Goal: Transaction & Acquisition: Purchase product/service

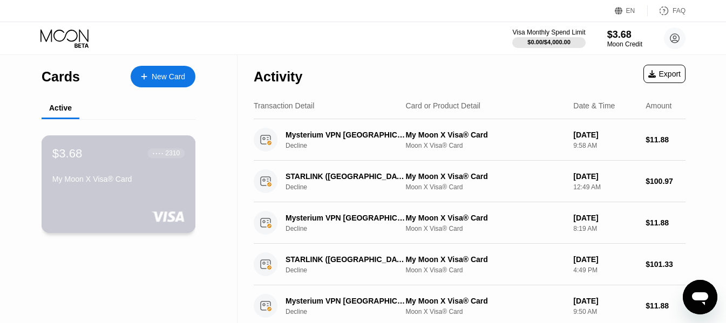
click at [119, 171] on div "$3.68 ● ● ● ● 2310 My Moon X Visa® Card" at bounding box center [118, 167] width 132 height 42
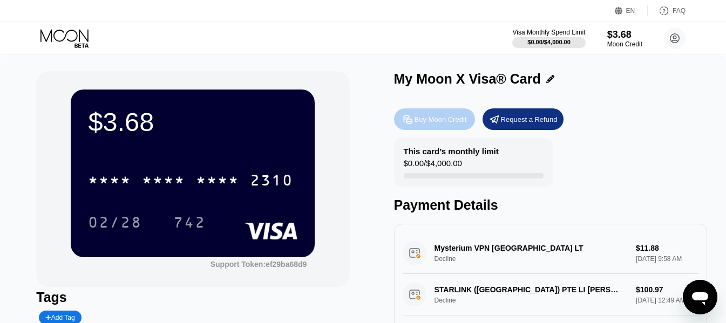
click at [434, 119] on div "Buy Moon Credit" at bounding box center [441, 119] width 52 height 9
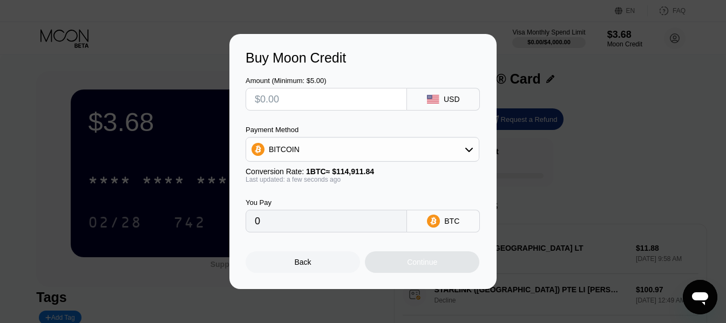
click at [329, 94] on input "text" at bounding box center [326, 100] width 143 height 22
type input "$1"
type input "0.00000871"
type input "$10"
type input "0.00008703"
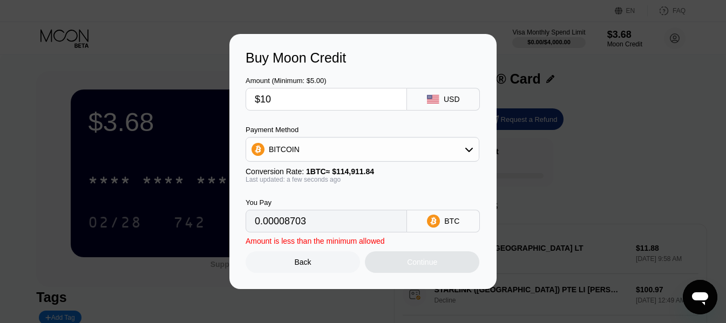
type input "$100"
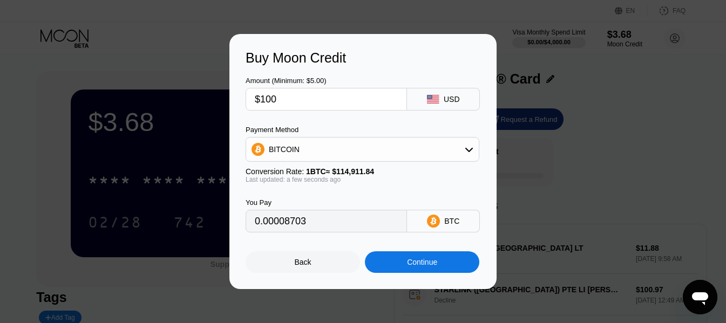
type input "0.00087024"
type input "$1000"
type input "0.00870233"
type input "$100"
type input "0.00087024"
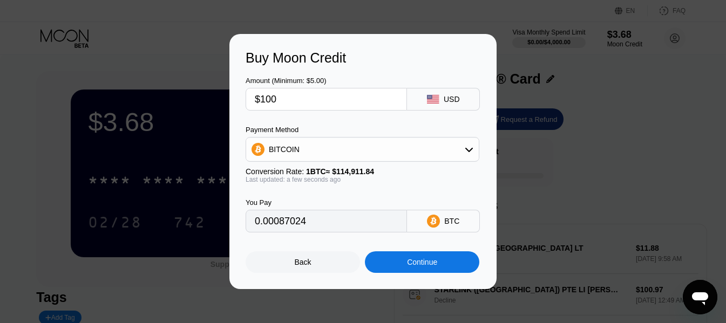
type input "$100"
click at [467, 153] on icon at bounding box center [469, 149] width 9 height 9
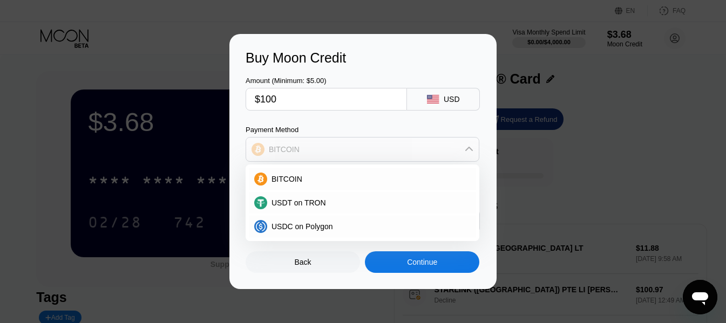
click at [467, 153] on icon at bounding box center [469, 149] width 9 height 9
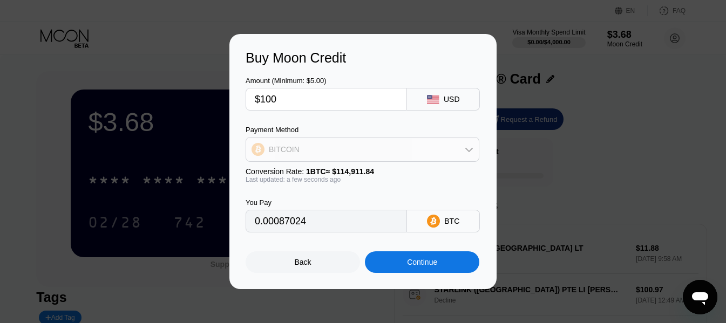
click at [467, 153] on icon at bounding box center [469, 149] width 9 height 9
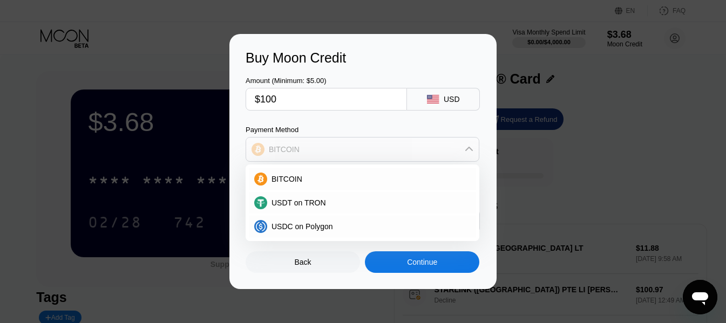
click at [467, 143] on div "BITCOIN" at bounding box center [362, 150] width 233 height 22
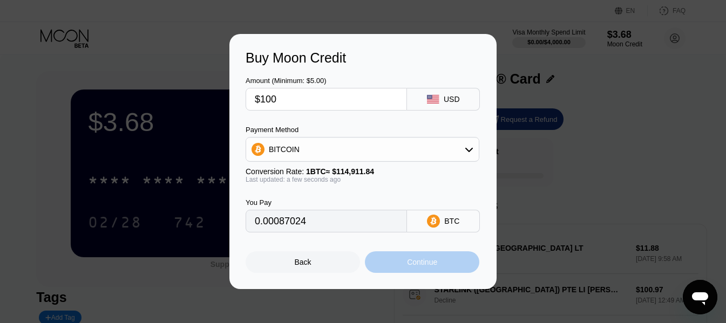
click at [430, 267] on div "Continue" at bounding box center [422, 262] width 30 height 9
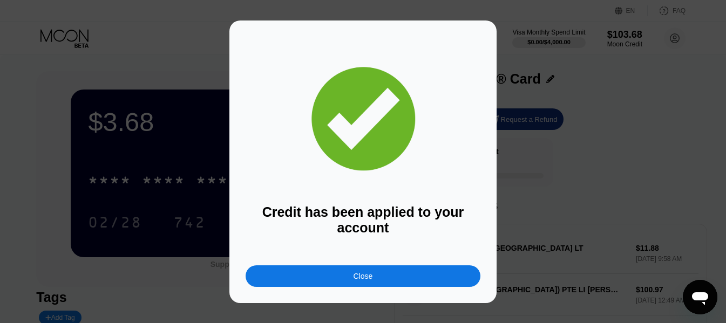
click at [560, 173] on div "Credit has been applied to your account Close" at bounding box center [363, 162] width 726 height 283
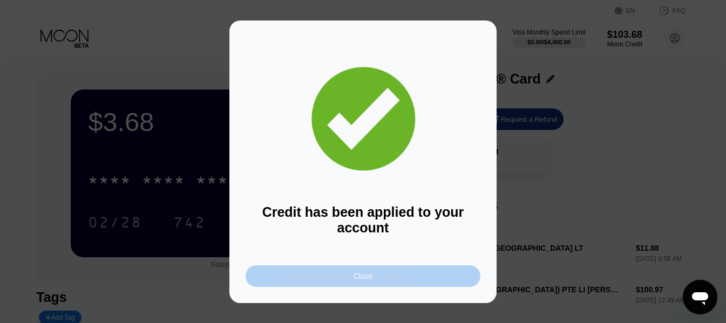
click at [412, 275] on div "Close" at bounding box center [363, 277] width 235 height 22
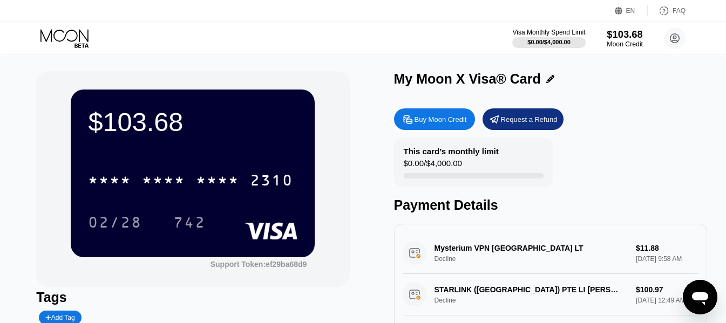
click at [622, 37] on div "$103.68" at bounding box center [625, 34] width 36 height 11
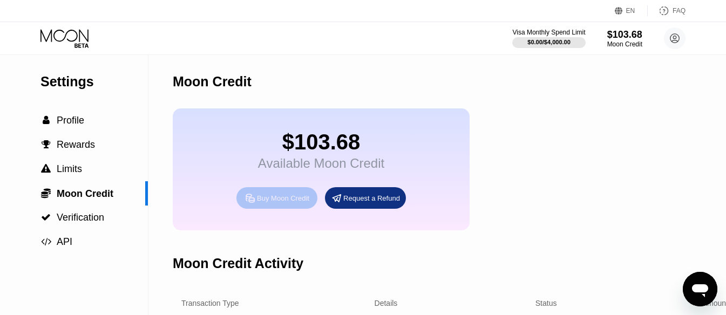
click at [255, 209] on div "Buy Moon Credit" at bounding box center [277, 198] width 81 height 22
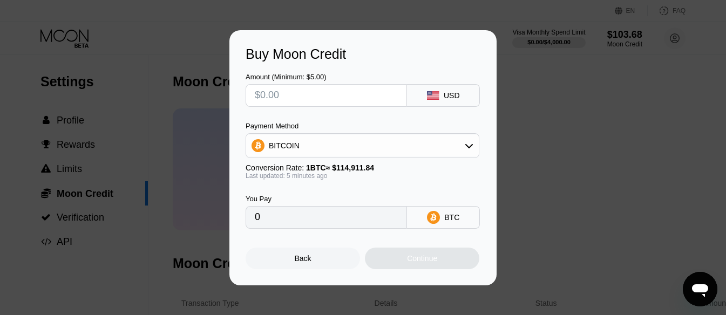
click at [569, 160] on div "Buy Moon Credit Amount (Minimum: $5.00) USD Payment Method BITCOIN Conversion R…" at bounding box center [363, 157] width 726 height 255
click at [323, 262] on div "Back" at bounding box center [303, 259] width 114 height 22
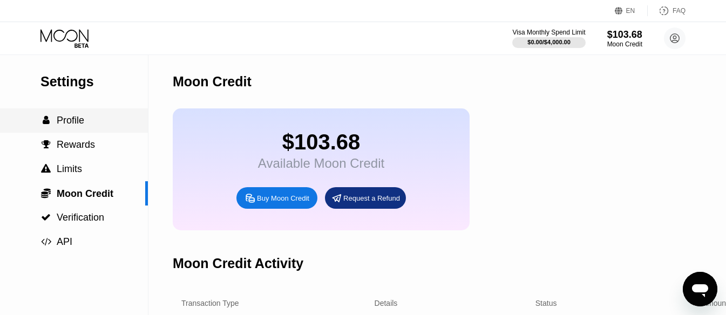
click at [75, 120] on span "Profile" at bounding box center [71, 120] width 28 height 11
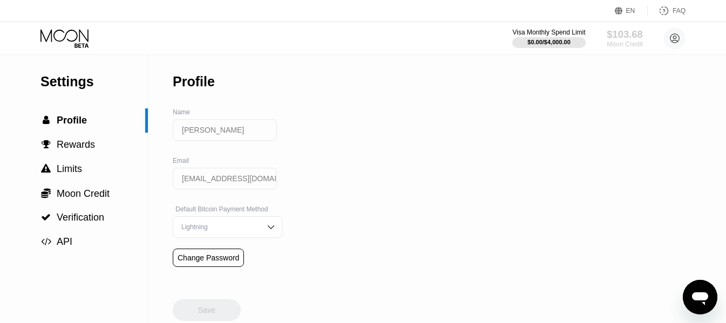
click at [627, 39] on div "$103.68" at bounding box center [625, 34] width 36 height 11
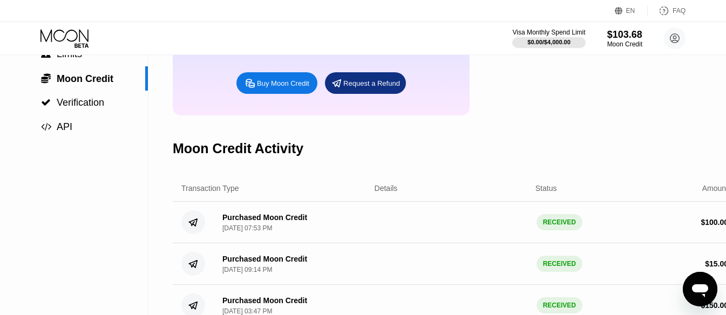
scroll to position [96, 0]
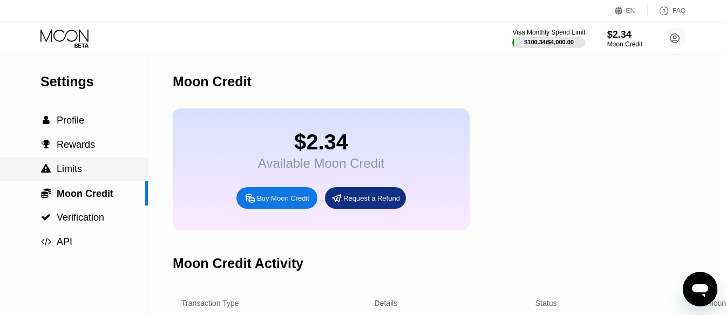
click at [62, 167] on span "Limits" at bounding box center [69, 169] width 25 height 11
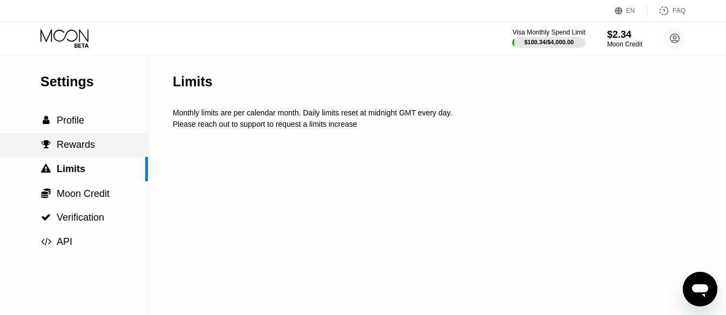
click at [77, 147] on span "Rewards" at bounding box center [76, 144] width 38 height 11
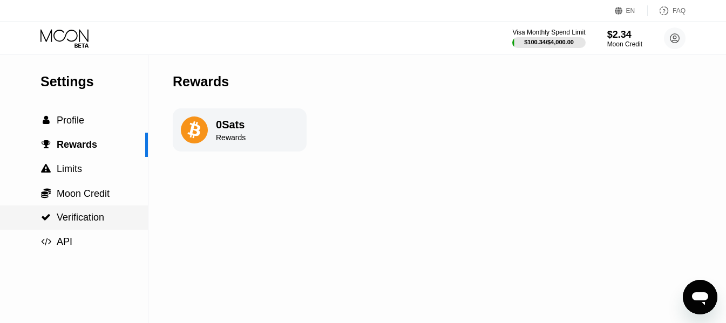
click at [65, 223] on span "Verification" at bounding box center [81, 217] width 48 height 11
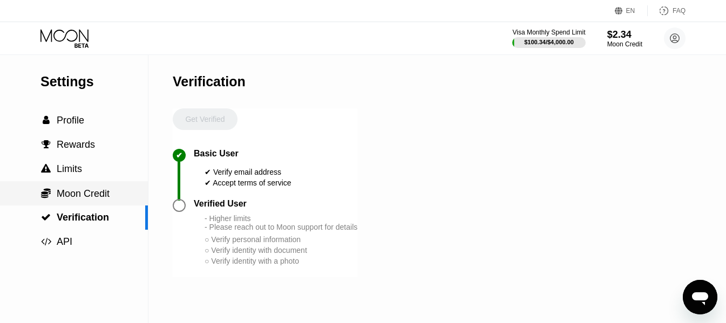
click at [83, 196] on span "Moon Credit" at bounding box center [83, 193] width 53 height 11
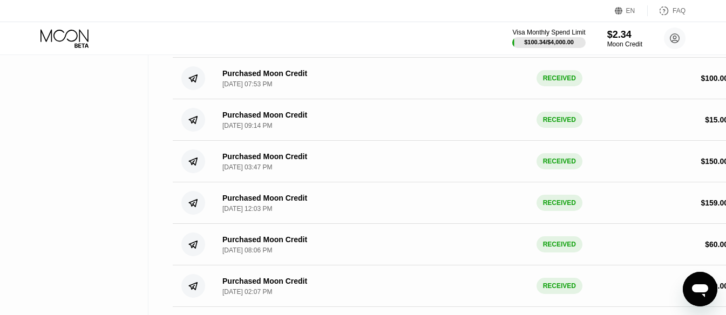
scroll to position [259, 0]
click at [313, 88] on div "Purchased Moon Credit Sep 20, 2025, 07:53 PM" at bounding box center [290, 78] width 153 height 19
click at [72, 39] on icon at bounding box center [65, 38] width 50 height 19
